Goal: Transaction & Acquisition: Purchase product/service

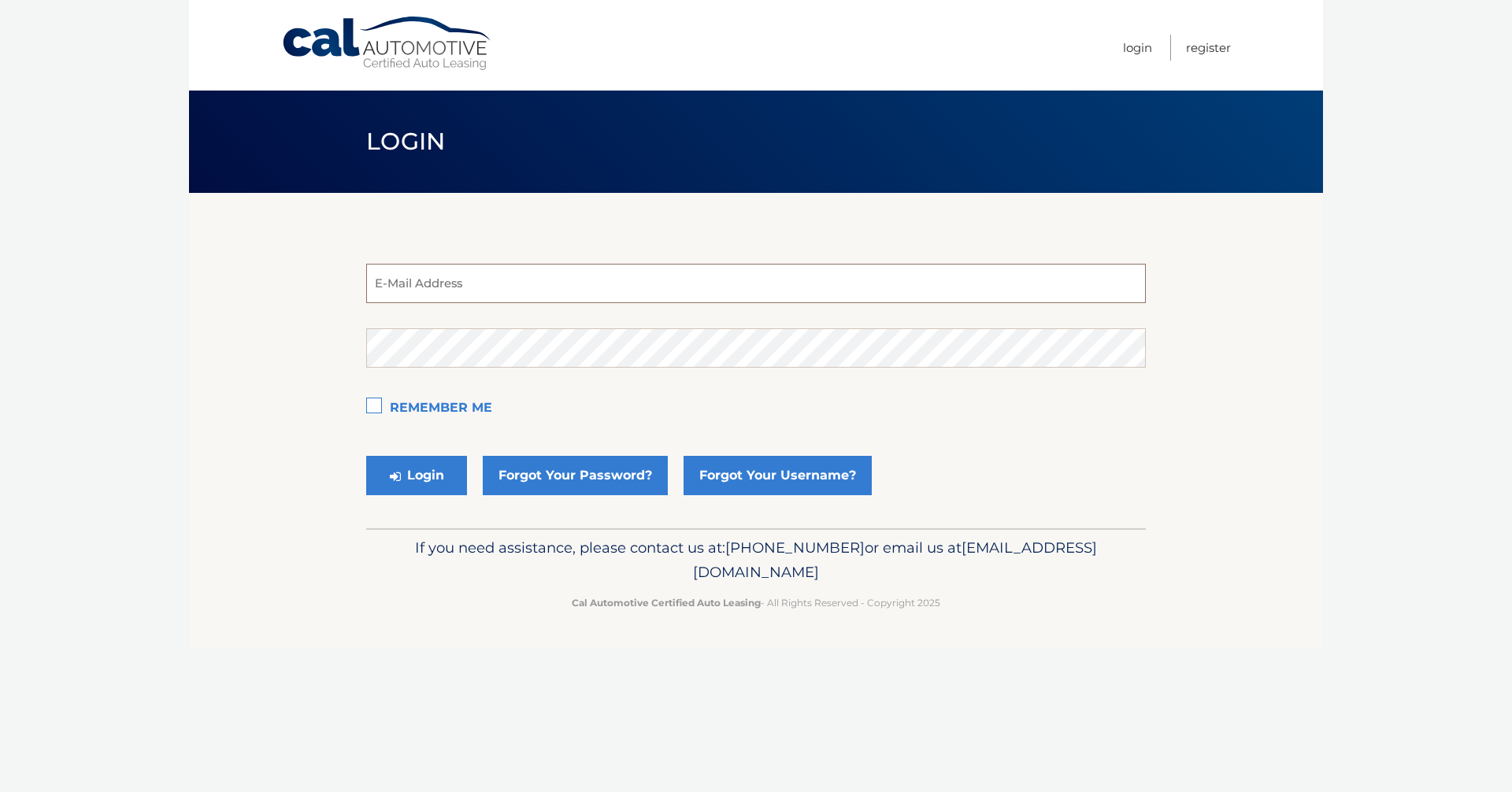
click at [515, 284] on input "email" at bounding box center [756, 284] width 780 height 39
type input "jgvpepe@hotmail.com"
click at [430, 474] on button "Login" at bounding box center [416, 475] width 101 height 39
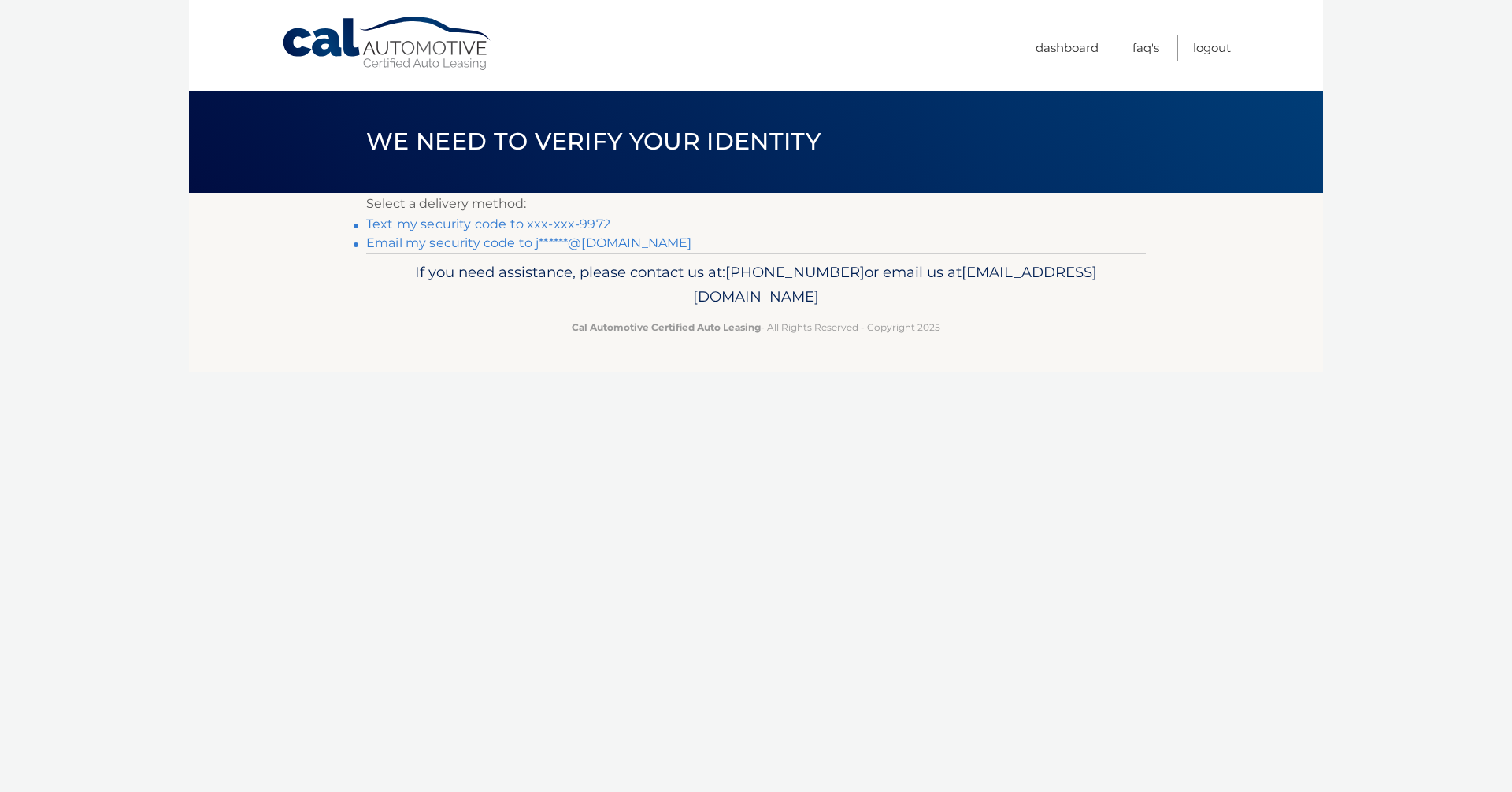
click at [506, 227] on link "Text my security code to xxx-xxx-9972" at bounding box center [488, 224] width 244 height 15
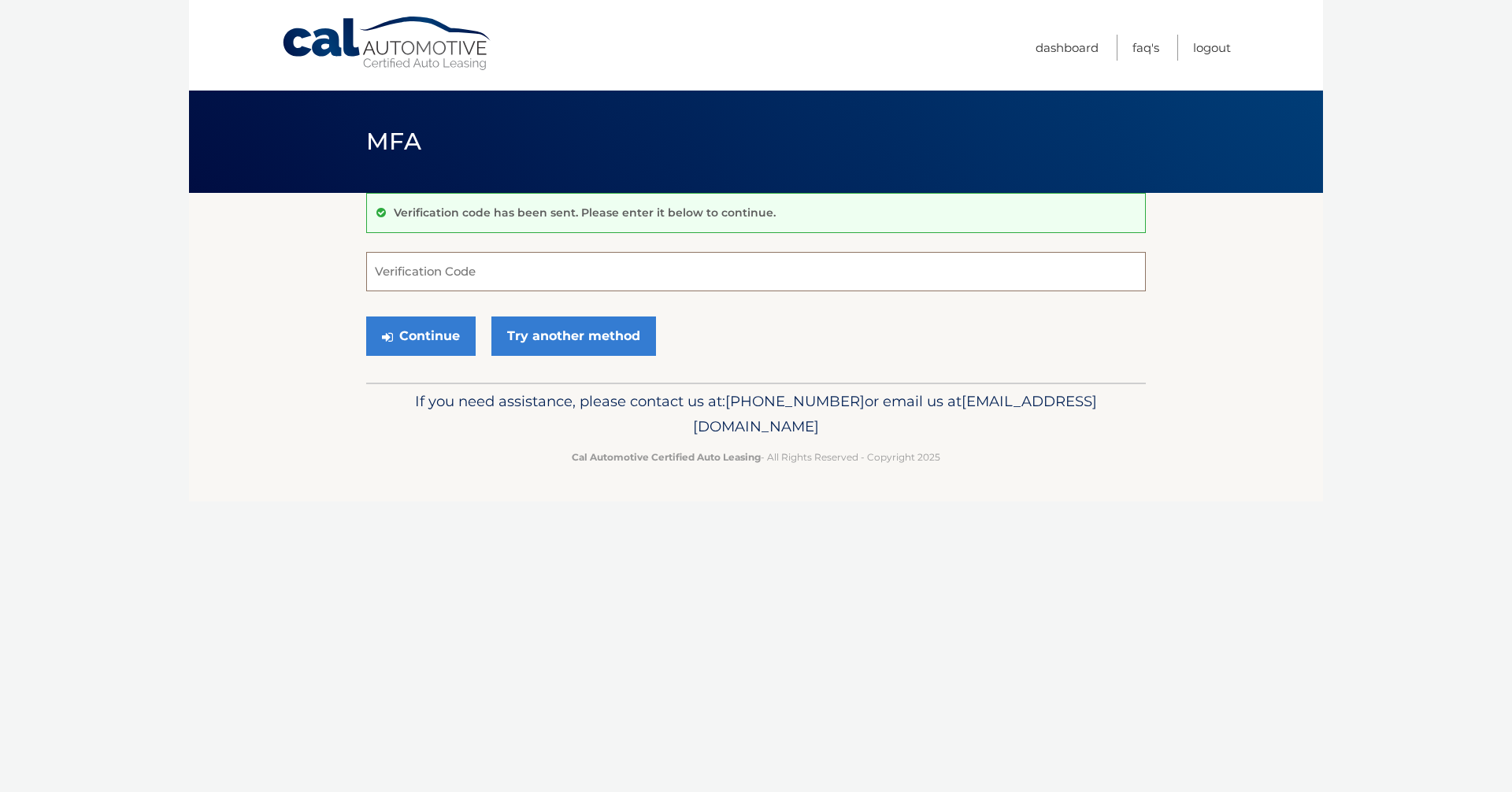
click at [419, 258] on input "Verification Code" at bounding box center [756, 271] width 780 height 39
type input "368804"
click at [434, 333] on button "Continue" at bounding box center [421, 336] width 109 height 39
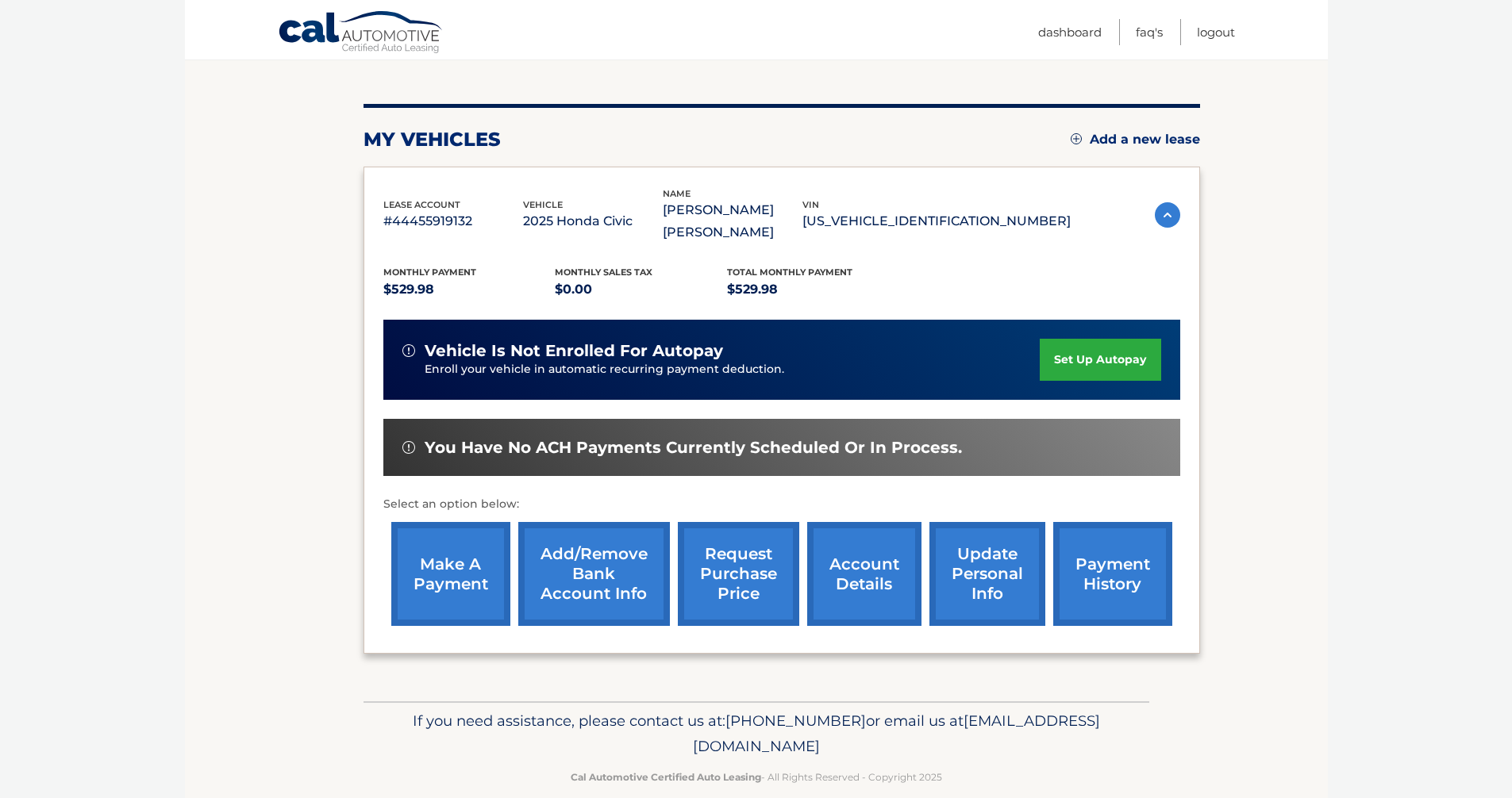
scroll to position [163, 0]
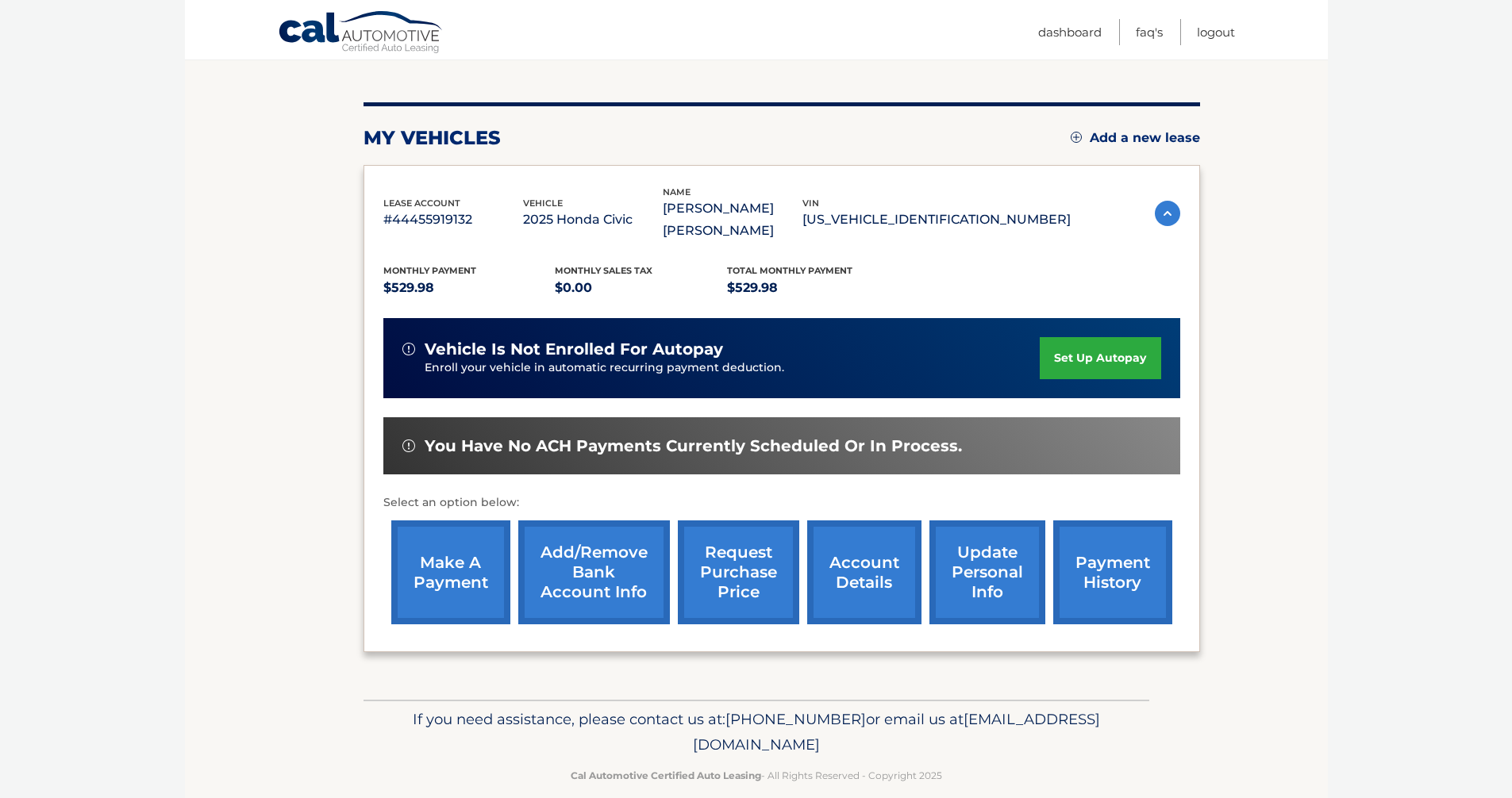
click at [464, 545] on link "make a payment" at bounding box center [451, 572] width 119 height 104
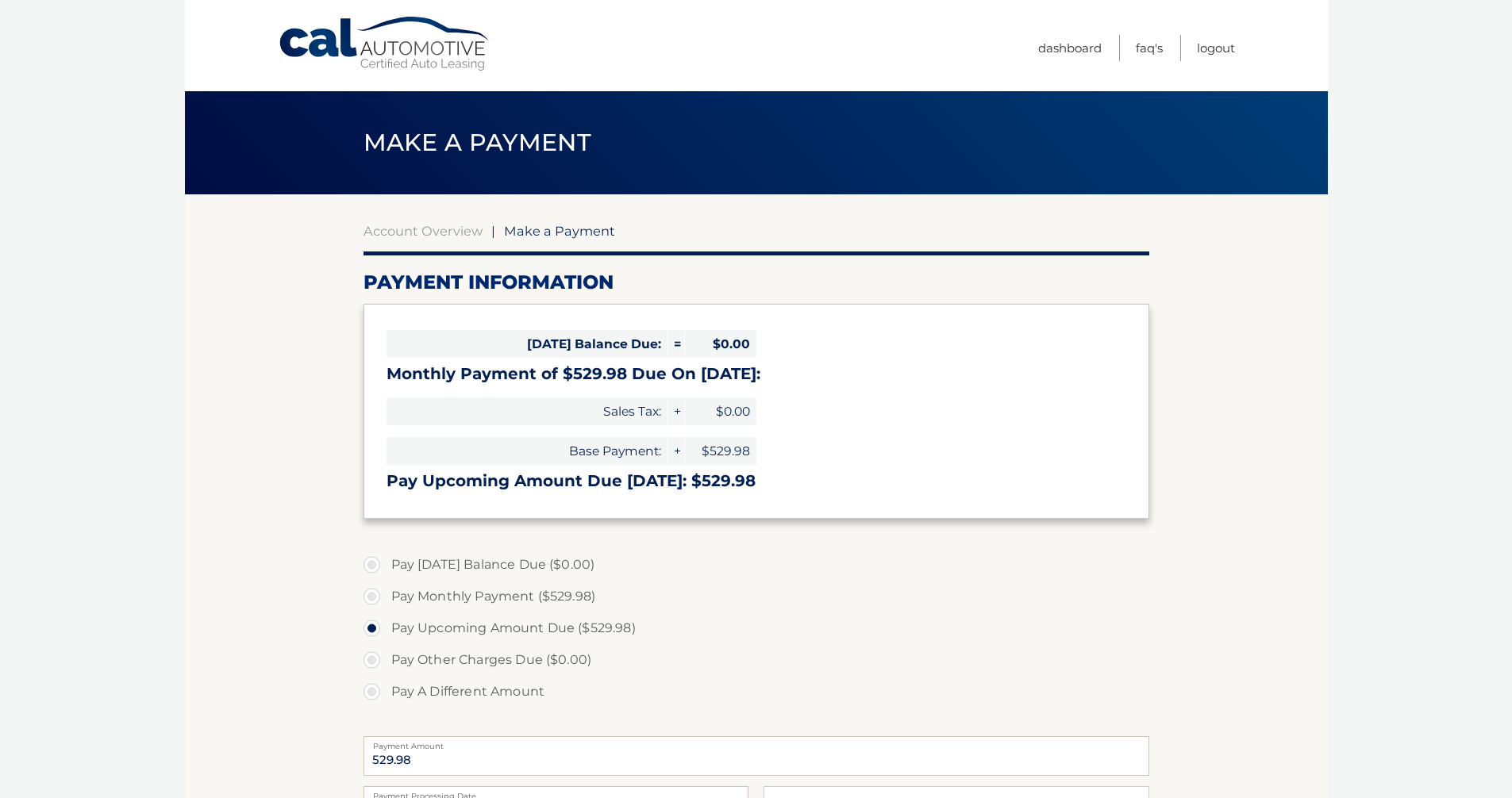
scroll to position [159, 0]
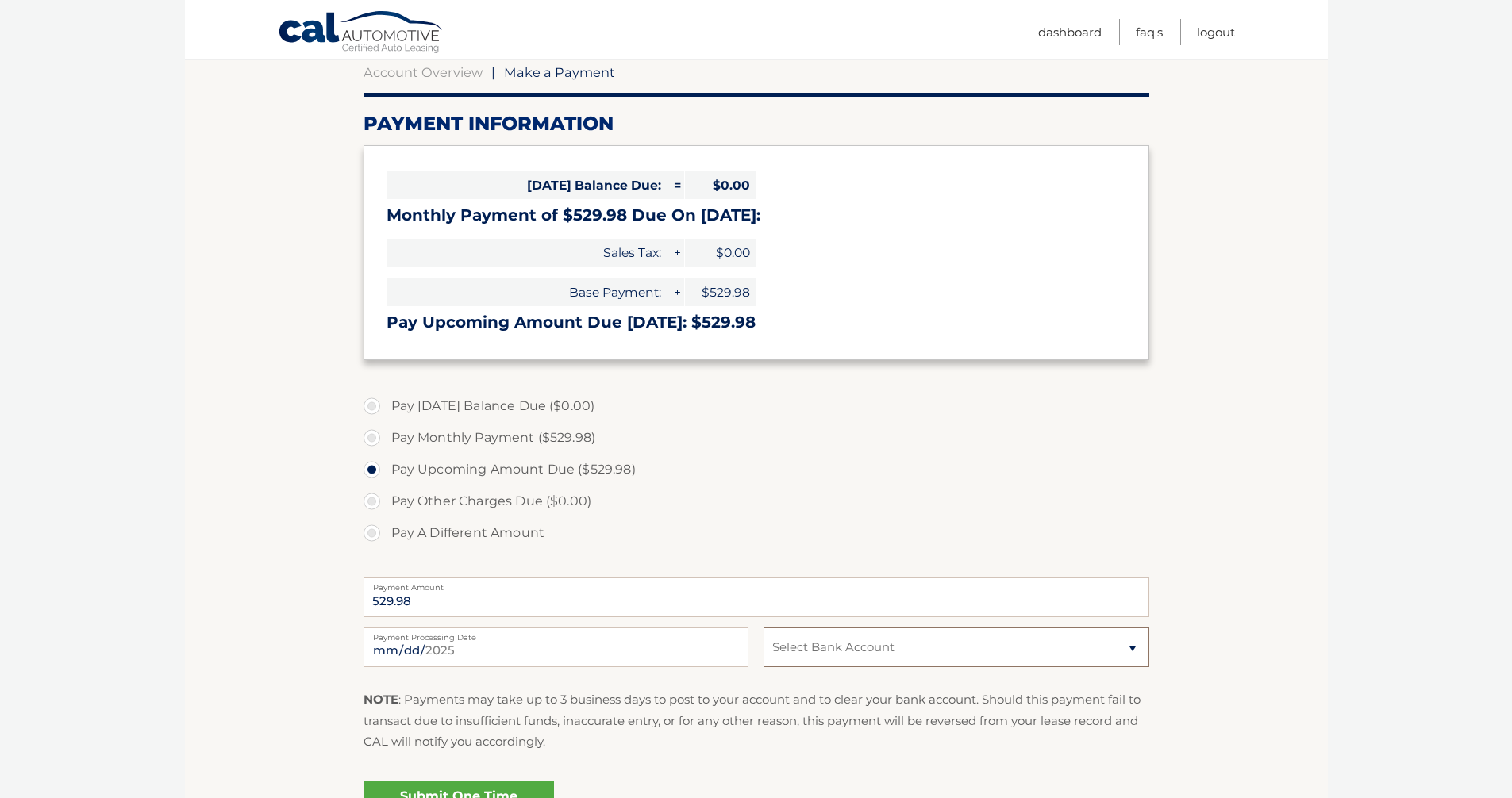
click at [1135, 651] on select "Select Bank Account Checking BANK OF AMERICA N.A. *****4023 Checking TD BANK, N…" at bounding box center [956, 647] width 385 height 40
select select "ZWM4NTJhYjItMTM4Mi00MDYwLTg2MmUtMzY1YWJjYTJmYTQ3"
click at [763, 628] on select "Select Bank Account Checking BANK OF AMERICA N.A. *****4023 Checking TD BANK, N…" at bounding box center [956, 647] width 385 height 40
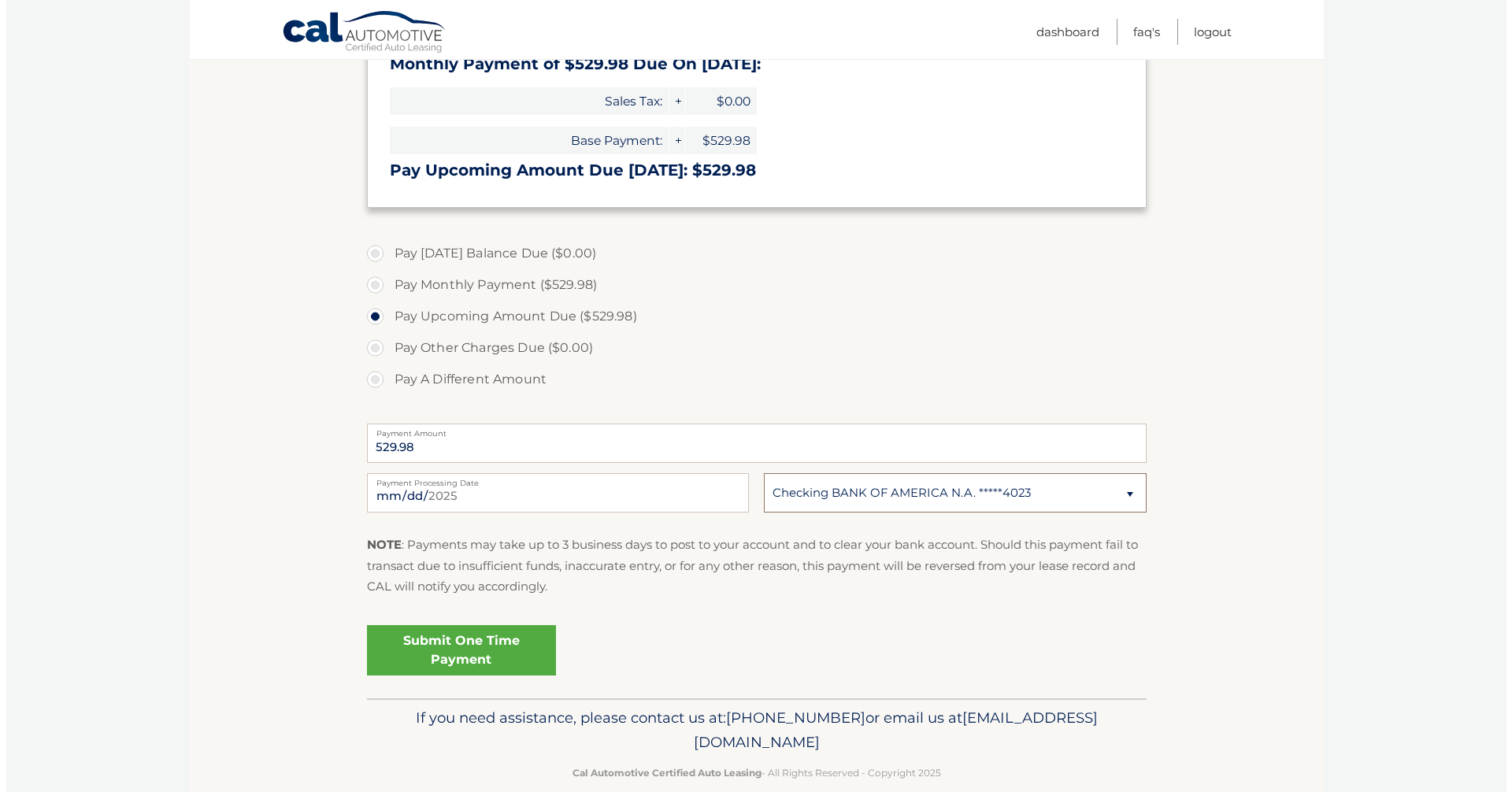
scroll to position [315, 0]
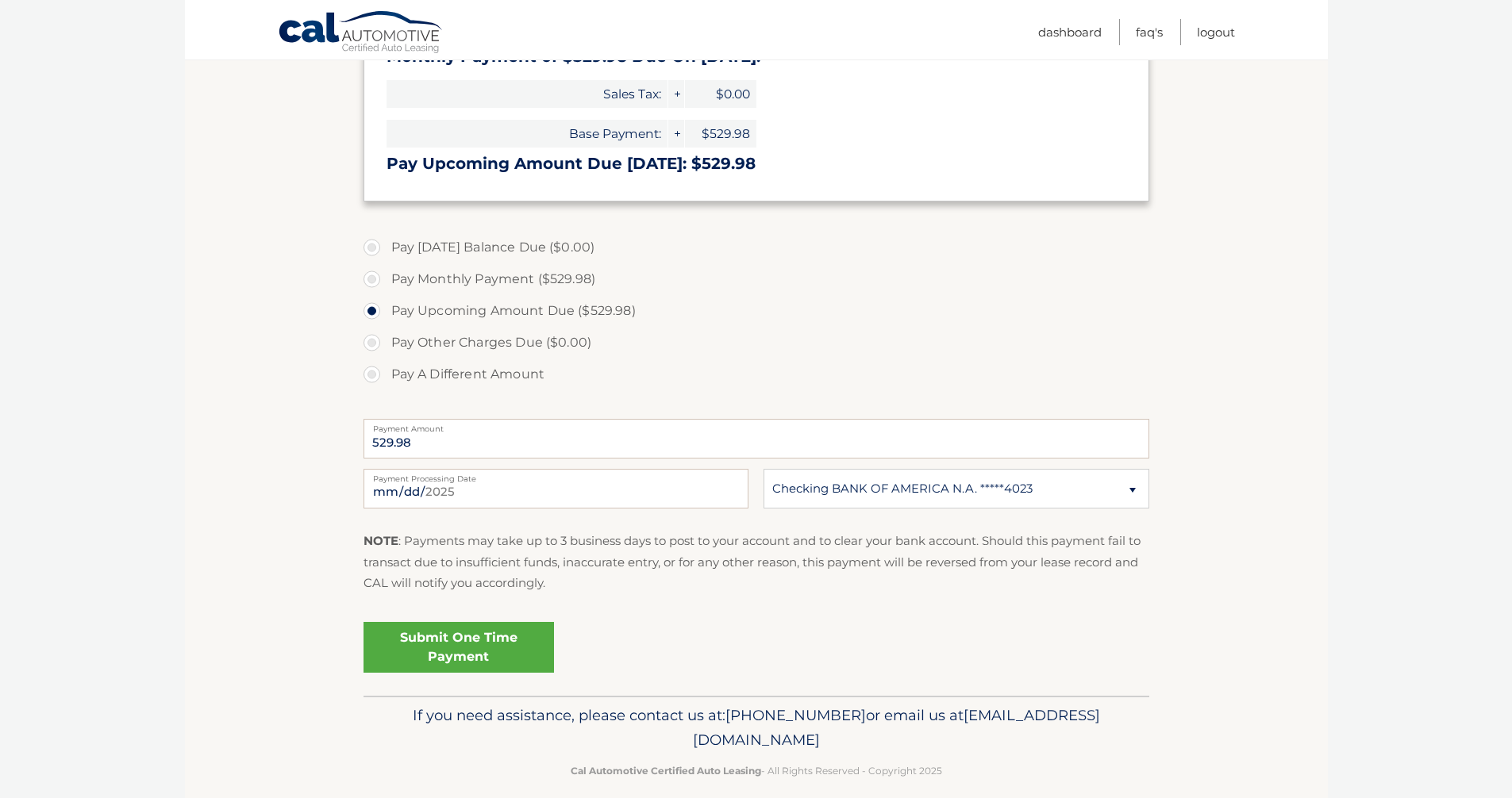
click at [453, 647] on link "Submit One Time Payment" at bounding box center [458, 648] width 190 height 51
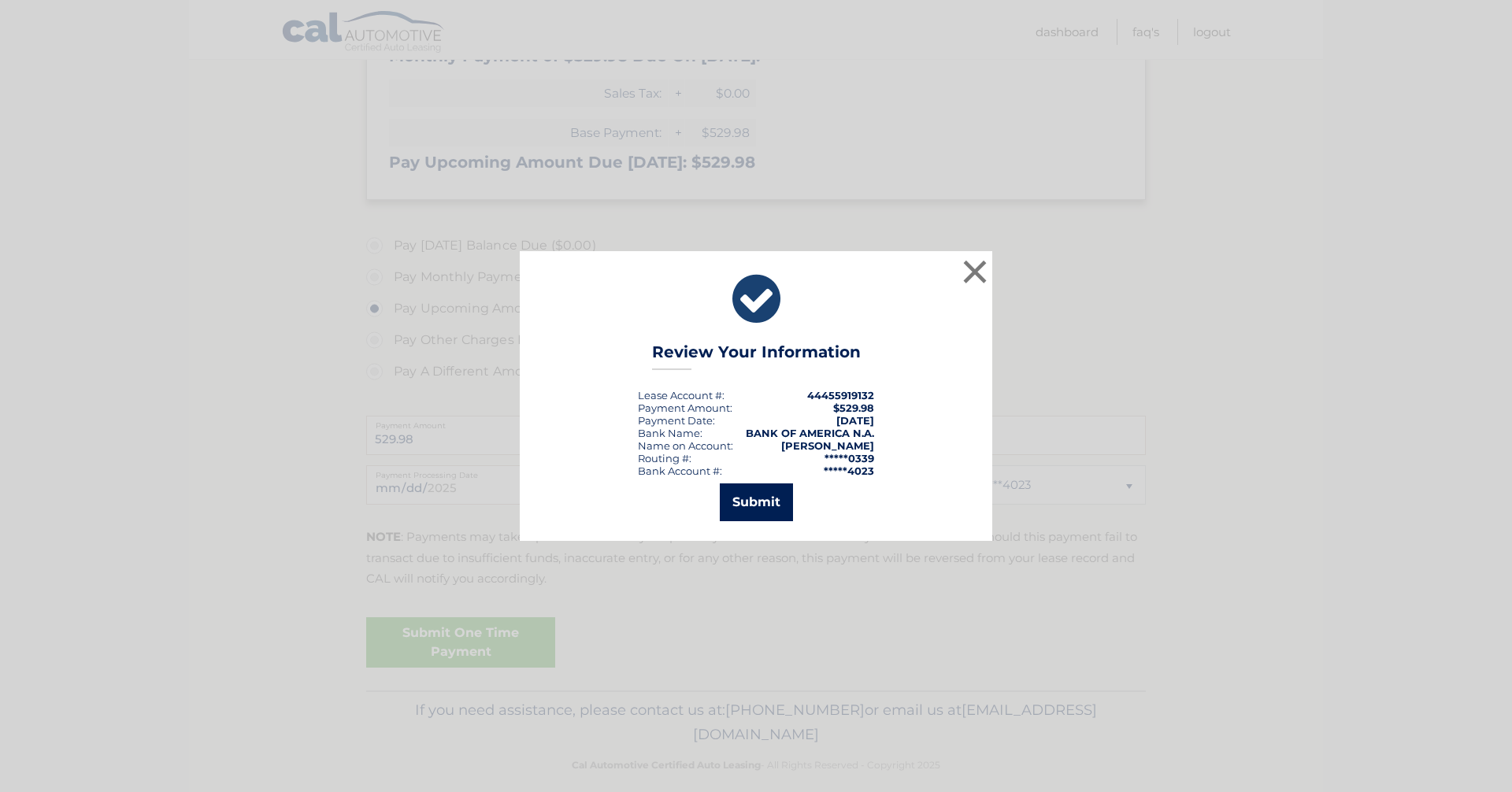
click at [768, 503] on button "Submit" at bounding box center [757, 502] width 74 height 38
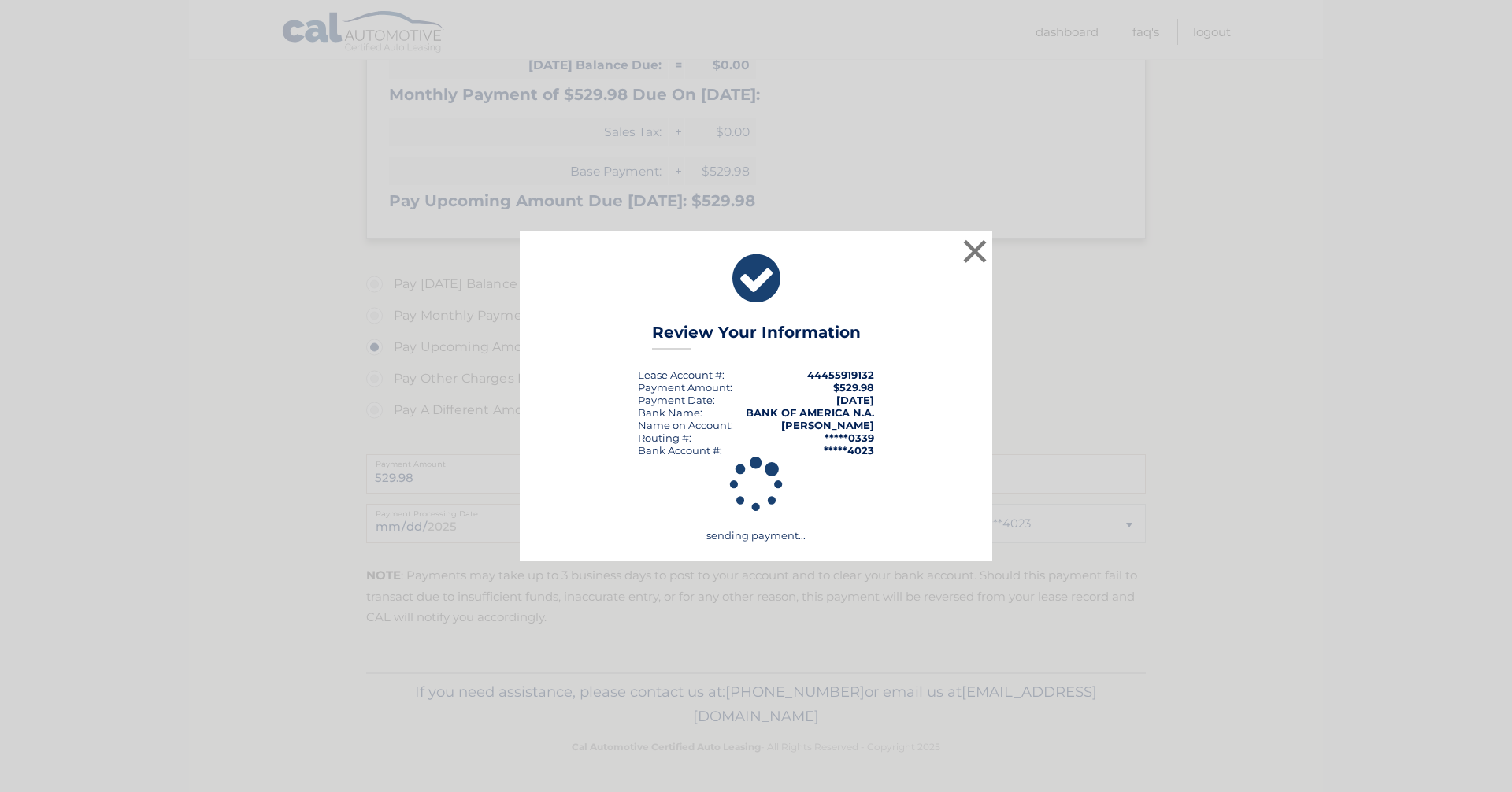
scroll to position [277, 0]
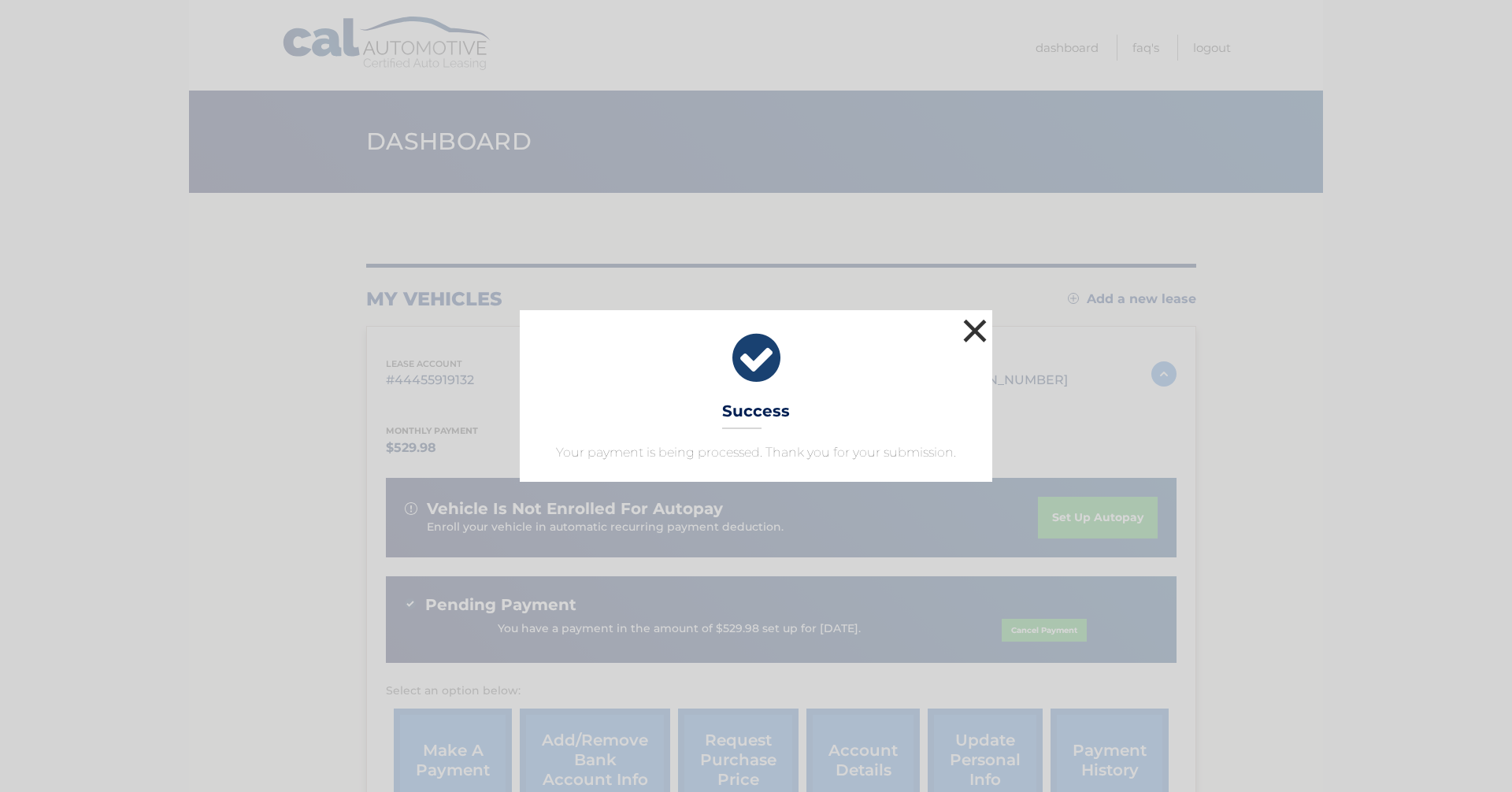
click at [975, 333] on button "×" at bounding box center [975, 331] width 32 height 32
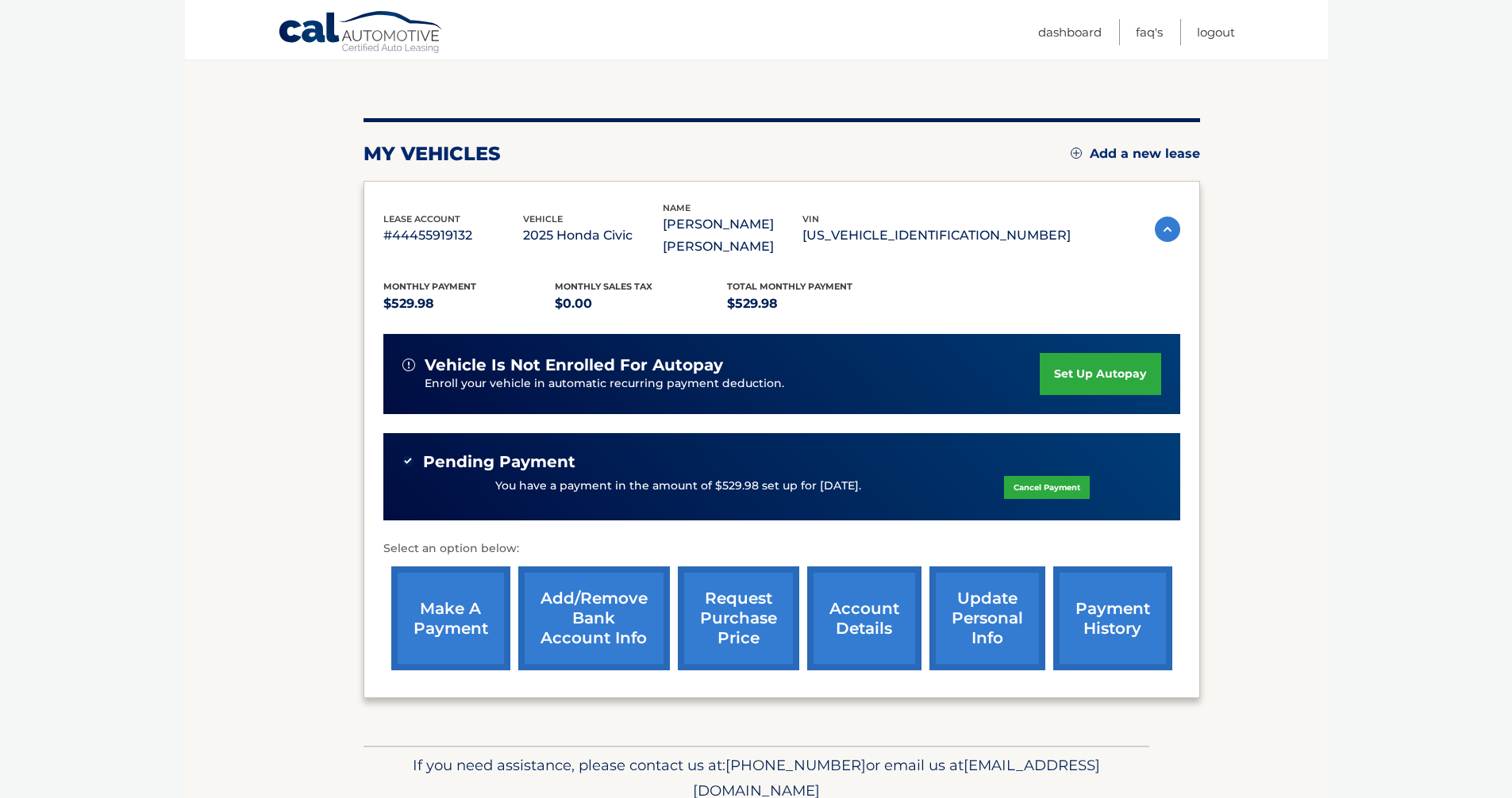
scroll to position [159, 0]
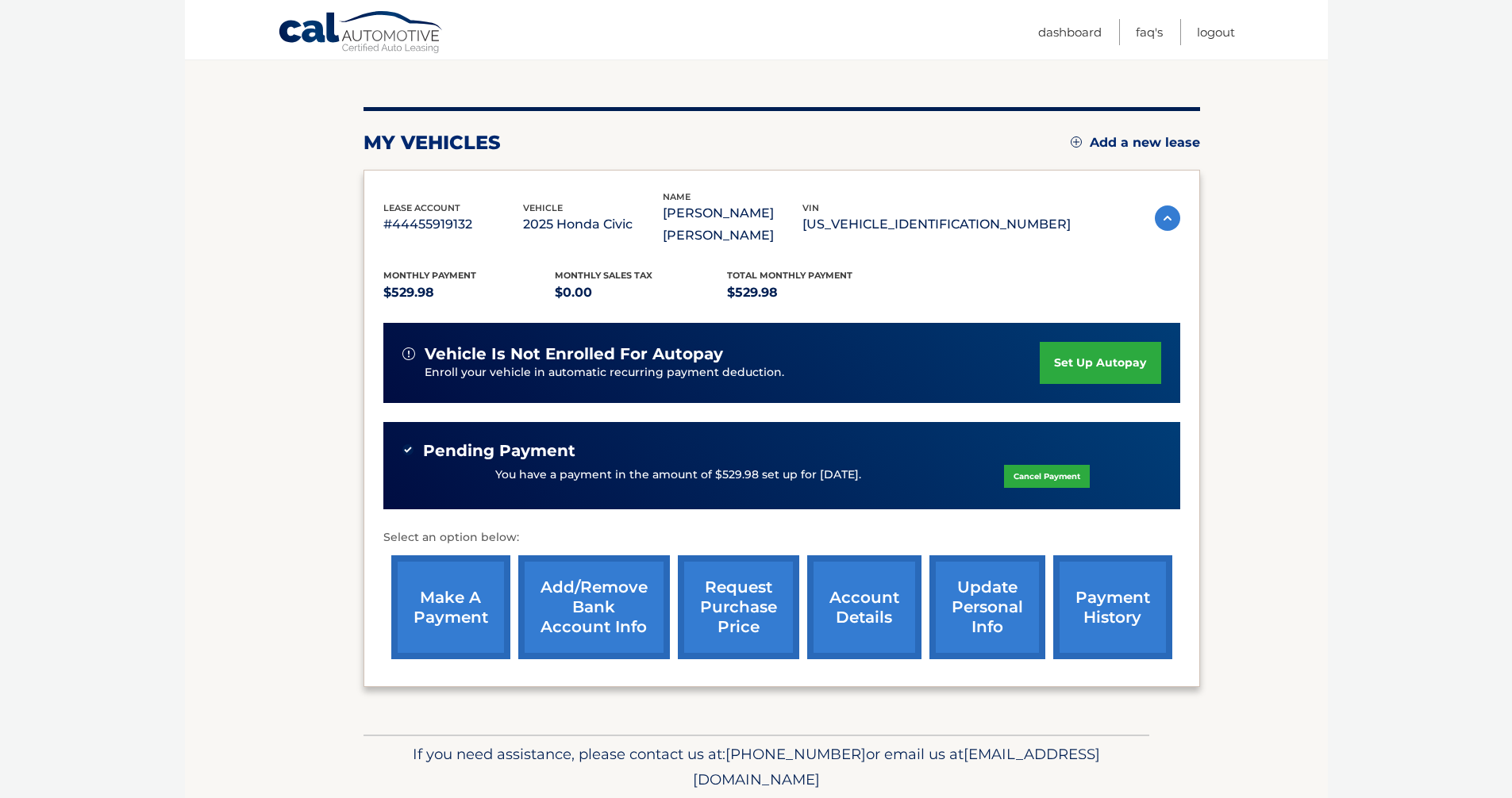
click at [467, 564] on link "make a payment" at bounding box center [451, 608] width 119 height 104
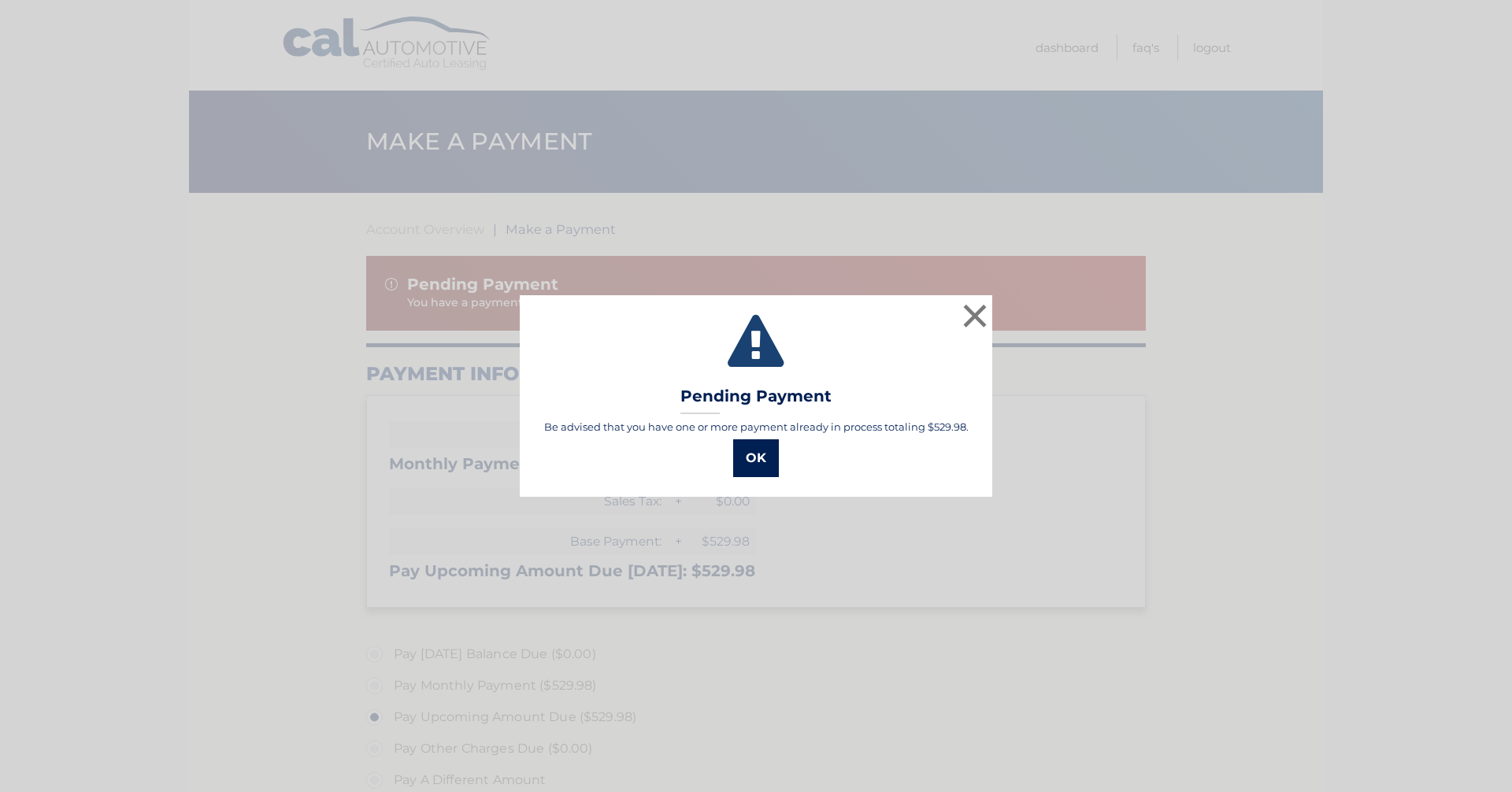
click at [752, 462] on button "OK" at bounding box center [756, 458] width 46 height 38
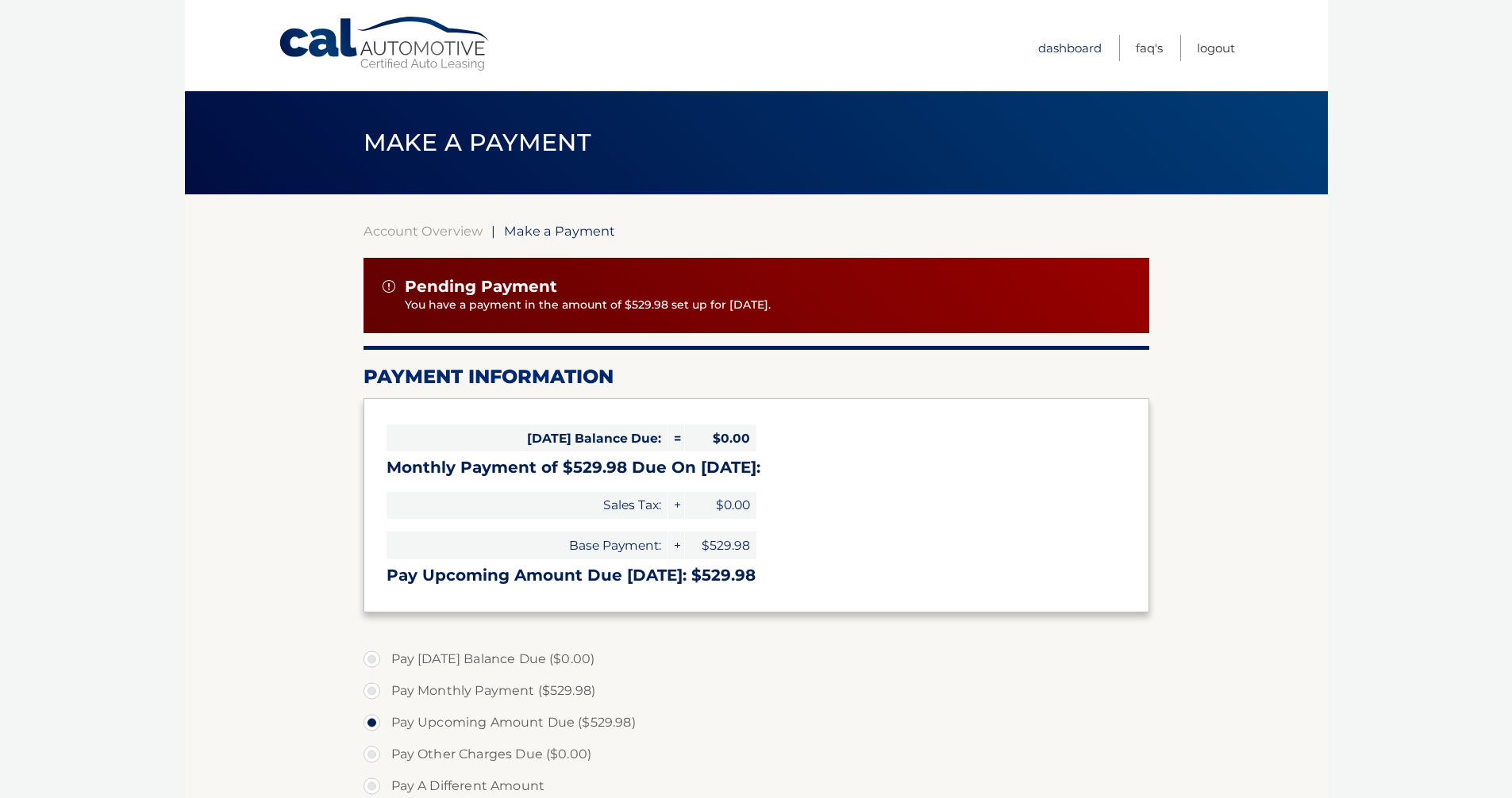
click at [1068, 46] on link "Dashboard" at bounding box center [1069, 48] width 63 height 26
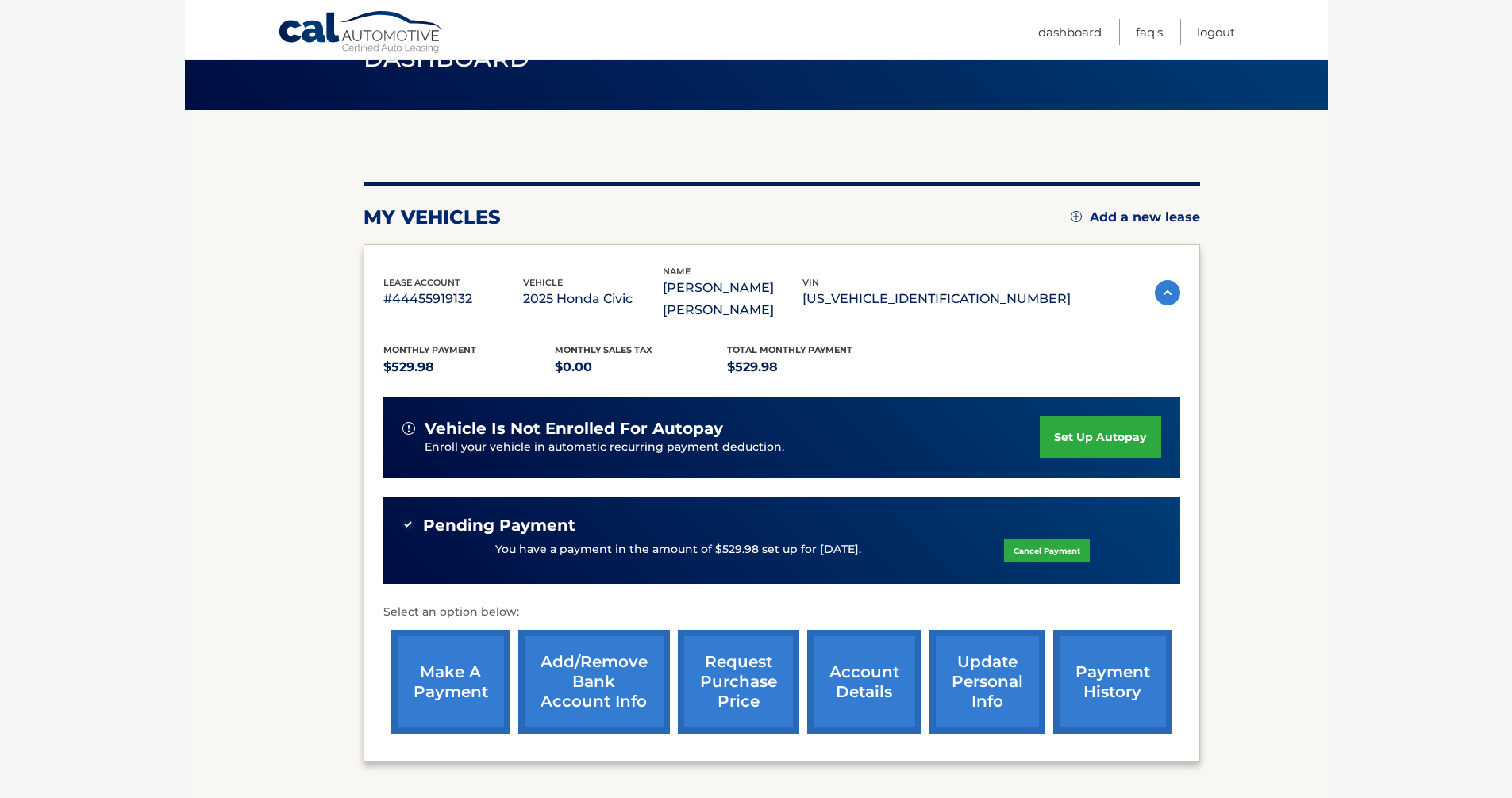
scroll to position [194, 0]
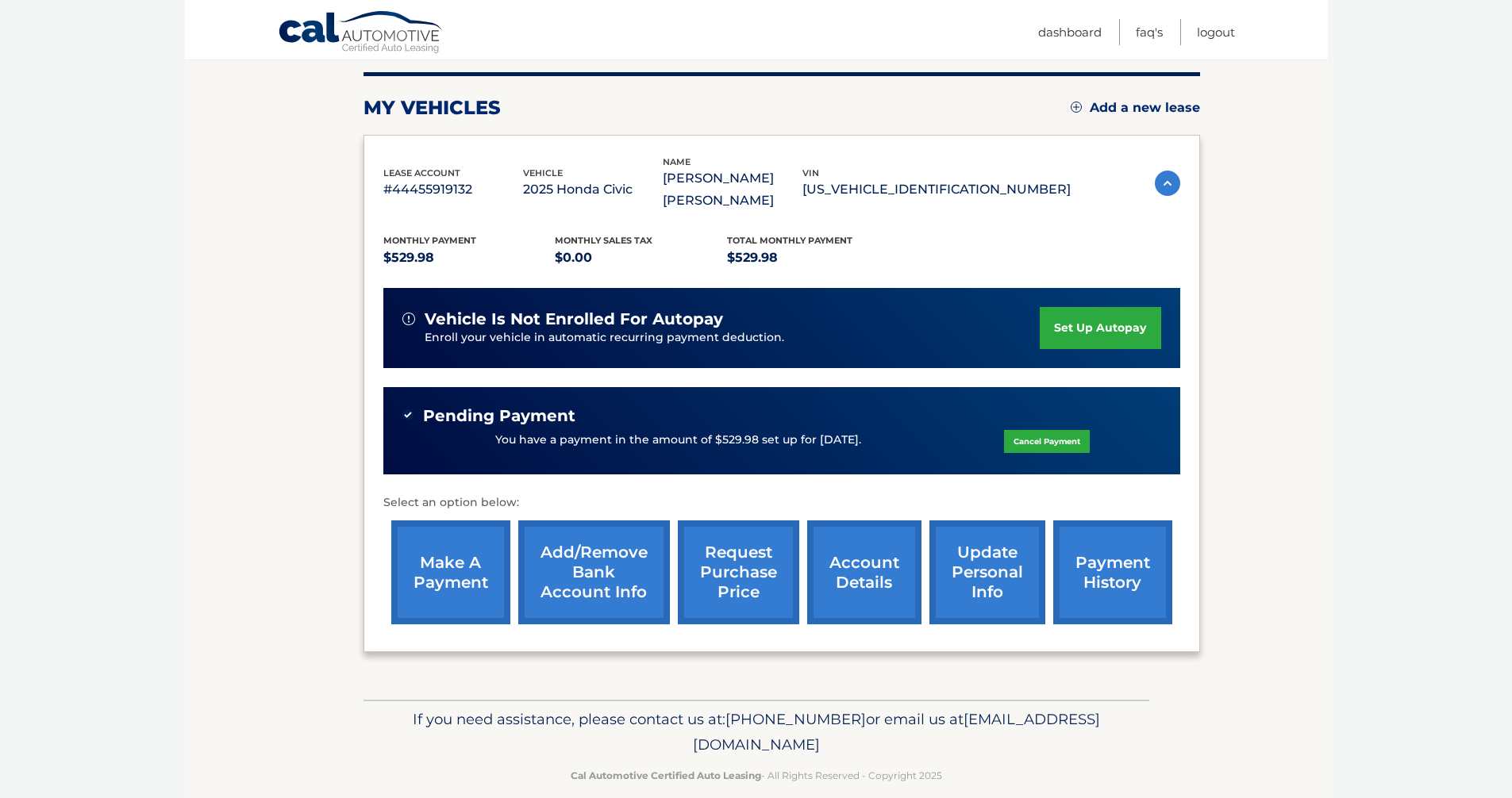
click at [1096, 532] on link "payment history" at bounding box center [1112, 572] width 119 height 104
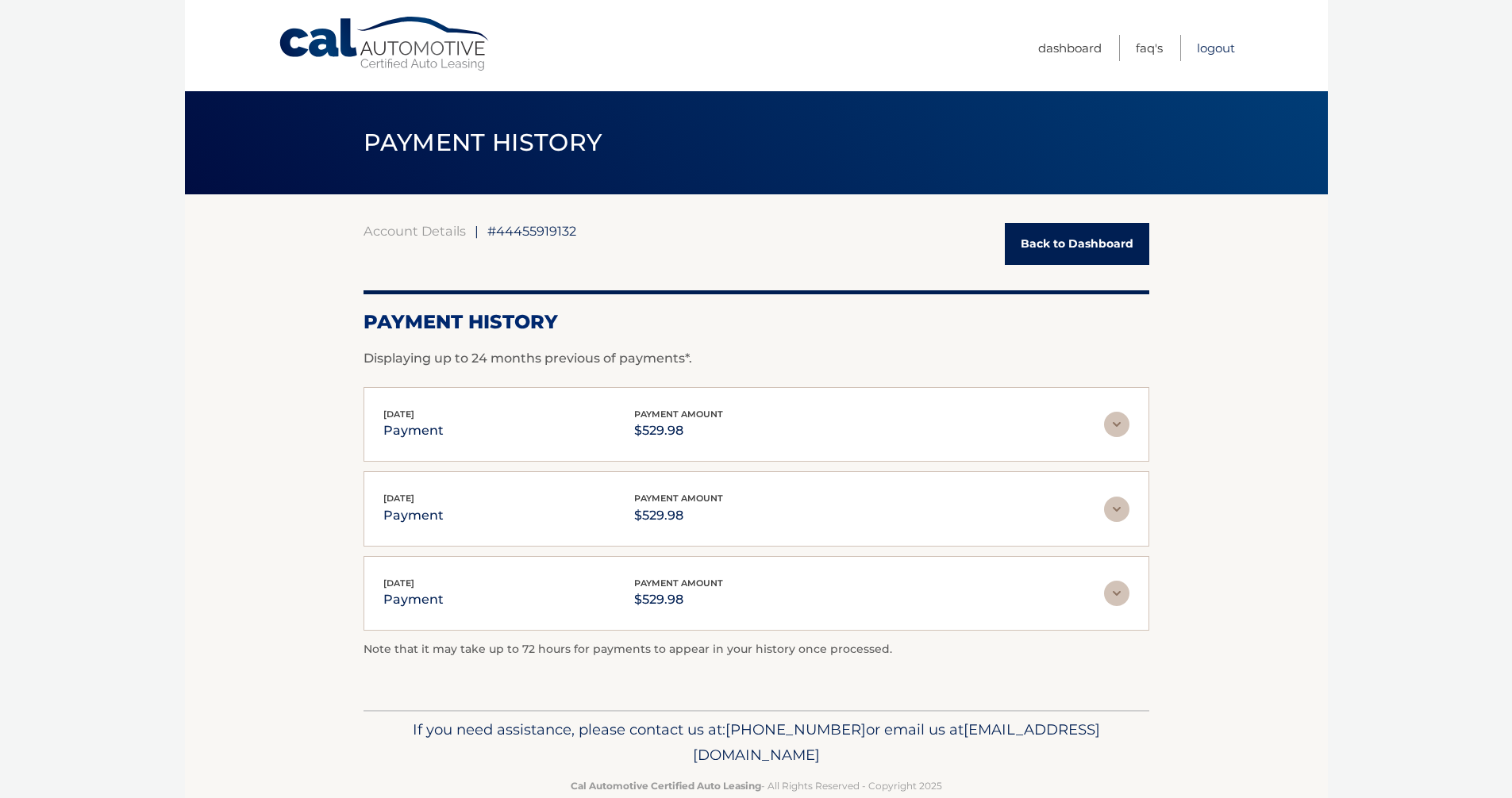
click at [1210, 47] on link "Logout" at bounding box center [1215, 48] width 38 height 26
